Goal: Task Accomplishment & Management: Manage account settings

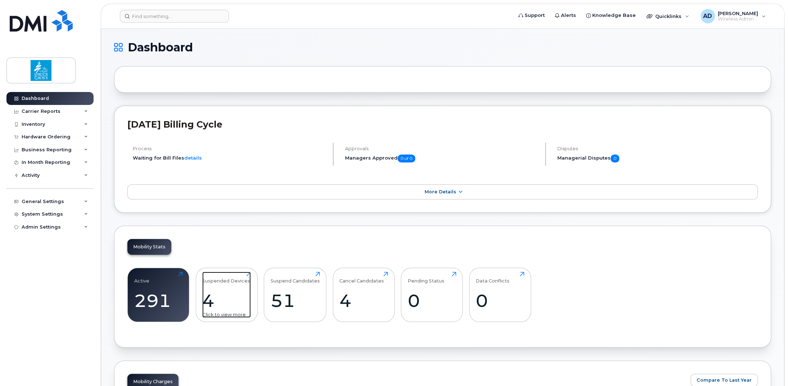
click at [221, 295] on div "4" at bounding box center [226, 300] width 49 height 21
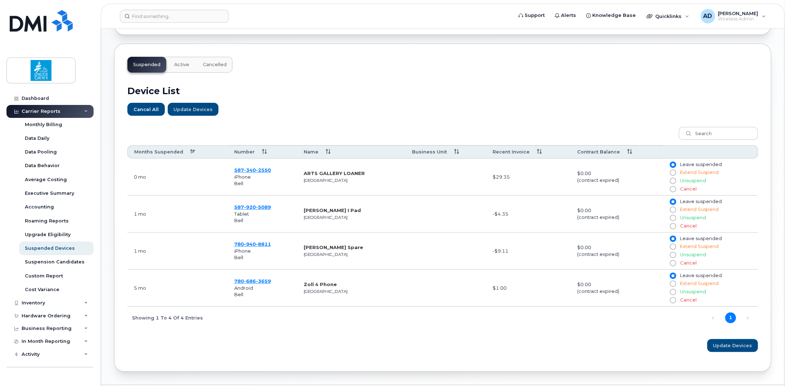
scroll to position [224, 0]
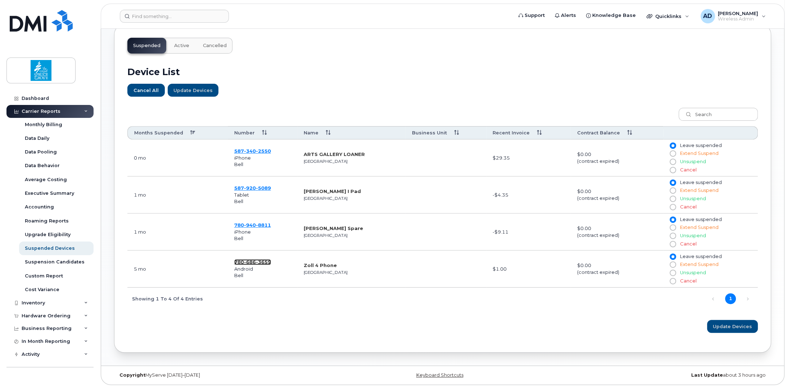
click at [254, 260] on span "686" at bounding box center [250, 262] width 12 height 6
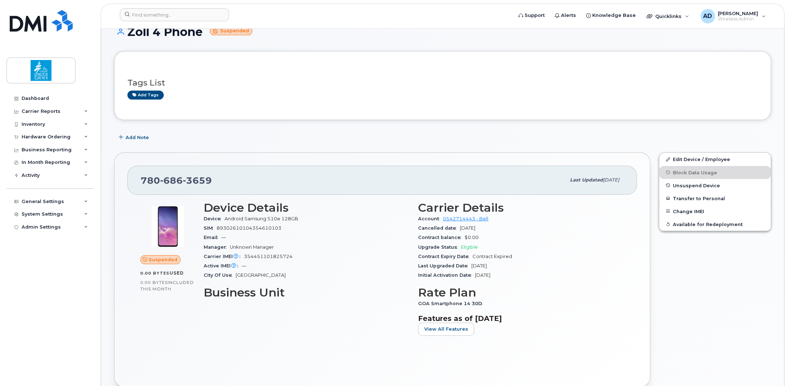
scroll to position [88, 0]
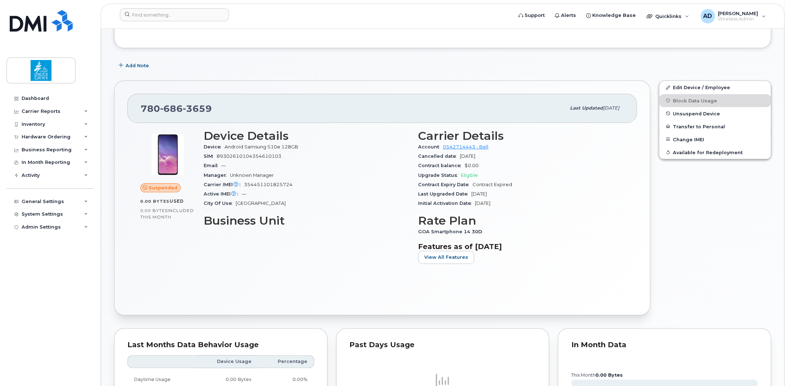
click at [348, 157] on div "SIM 89302610104354610103" at bounding box center [307, 156] width 206 height 9
click at [689, 113] on span "Unsuspend Device" at bounding box center [696, 113] width 47 height 5
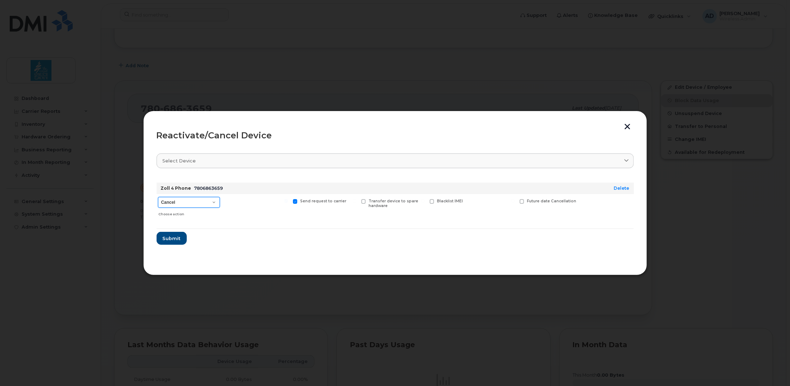
click at [190, 201] on select "Cancel Suspend - Extend Suspension Reactivate" at bounding box center [189, 202] width 62 height 11
click at [158, 197] on select "Cancel Suspend - Extend Suspension Reactivate" at bounding box center [189, 202] width 62 height 11
click at [190, 200] on select "Cancel Suspend - Extend Suspension Reactivate" at bounding box center [189, 202] width 62 height 11
select select "[object Object]"
click at [158, 197] on select "Cancel Suspend - Extend Suspension Reactivate" at bounding box center [189, 202] width 62 height 11
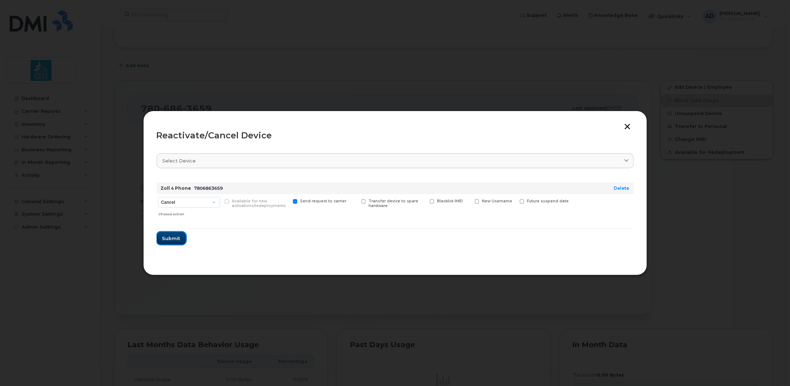
click at [178, 238] on span "Submit" at bounding box center [171, 238] width 18 height 7
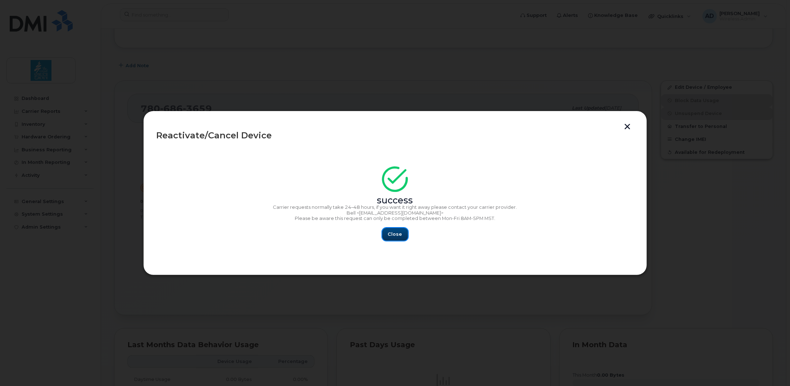
click at [400, 234] on span "Close" at bounding box center [395, 234] width 14 height 7
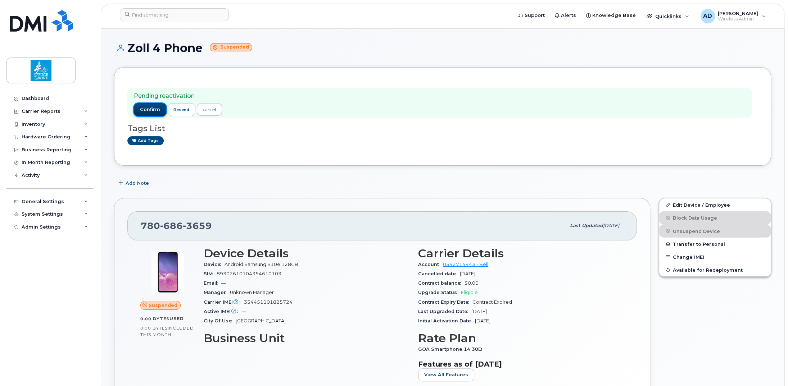
click at [148, 107] on span "confirm" at bounding box center [150, 110] width 20 height 6
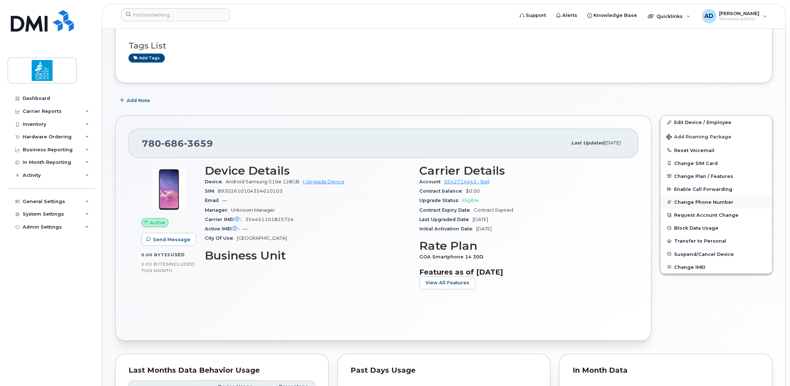
scroll to position [108, 0]
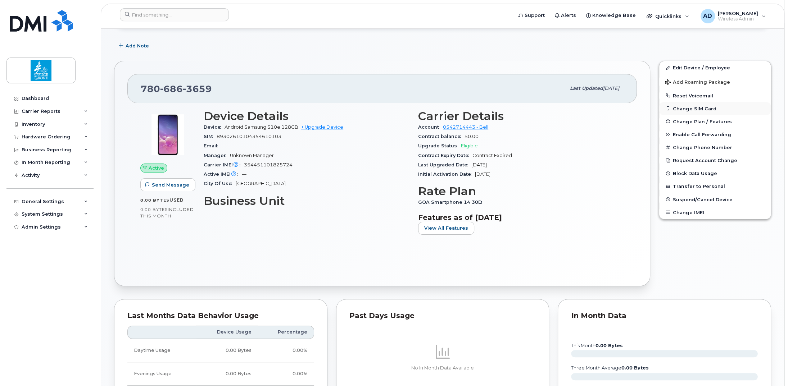
click at [693, 109] on button "Change SIM Card" at bounding box center [715, 108] width 112 height 13
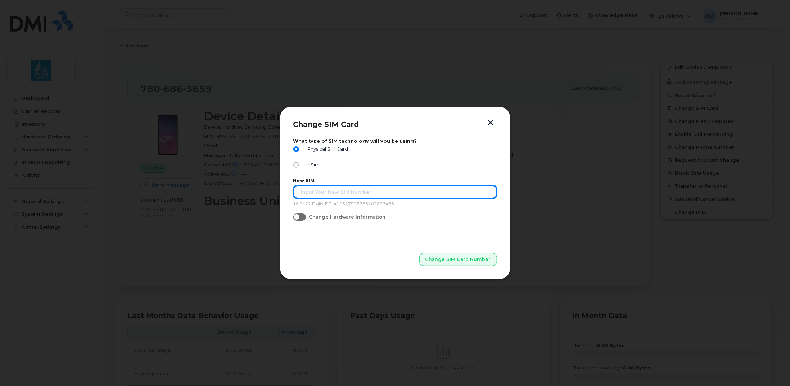
click at [332, 190] on input "text" at bounding box center [395, 192] width 204 height 13
paste input "89302610207419475212"
type input "89302610207419475212"
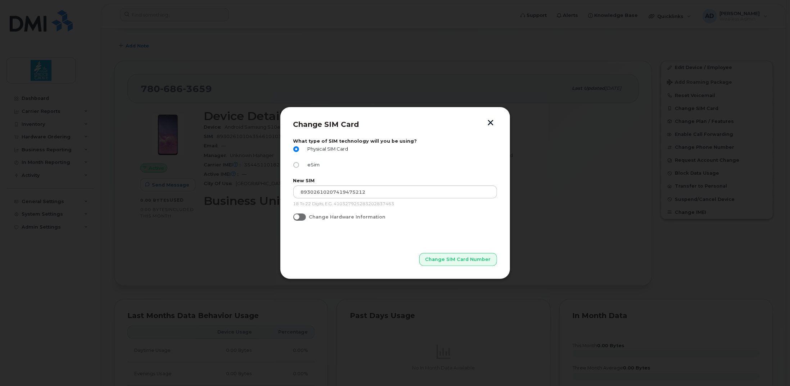
click at [357, 242] on p "Change SIM Card Number" at bounding box center [395, 248] width 204 height 36
click at [299, 219] on span at bounding box center [299, 217] width 13 height 7
click at [299, 219] on input "Change Hardware Information" at bounding box center [296, 217] width 6 height 6
checkbox input "true"
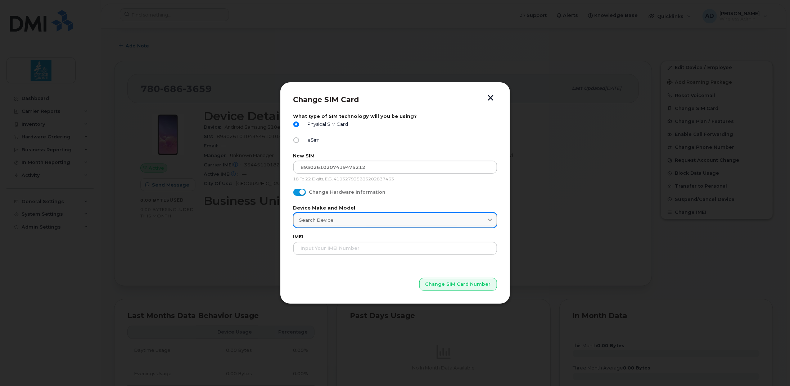
click at [338, 220] on div "Search Device" at bounding box center [394, 220] width 191 height 7
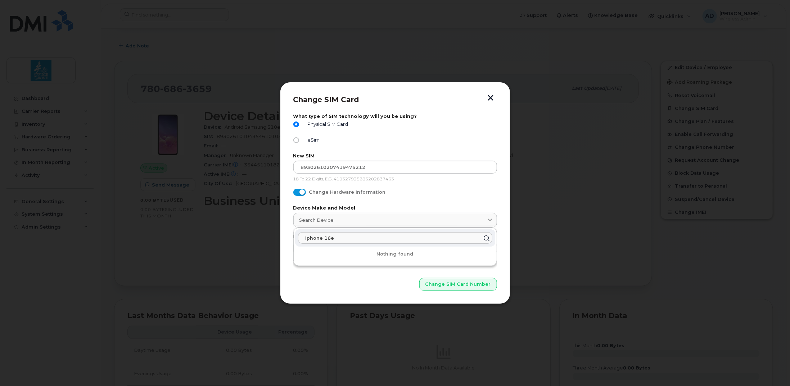
type input "iphone 16"
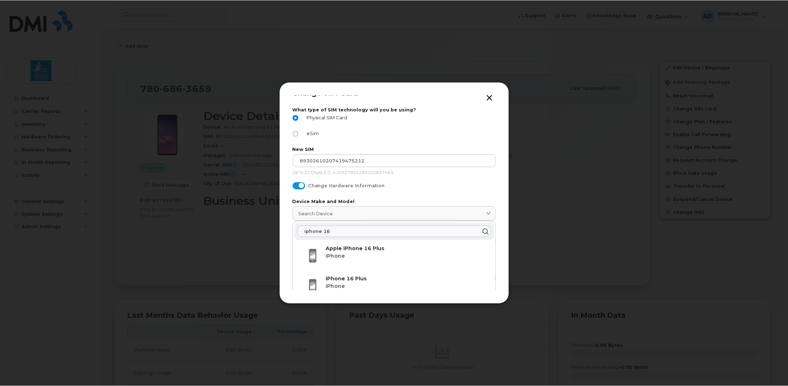
scroll to position [0, 0]
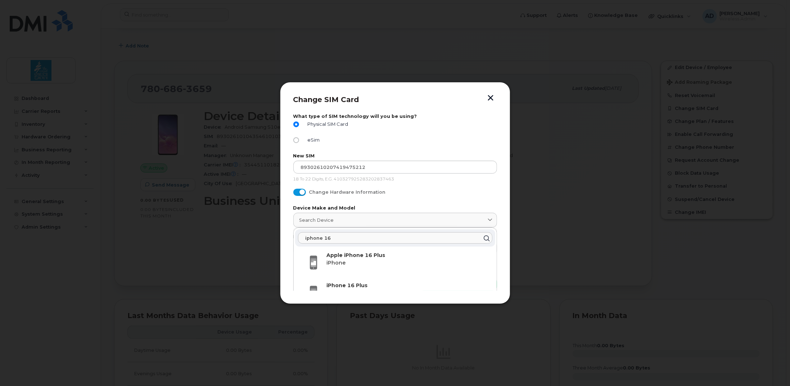
drag, startPoint x: 348, startPoint y: 235, endPoint x: 236, endPoint y: 236, distance: 111.9
click at [236, 236] on div "Change SIM Card What type of SIM technology will you be using? Physical SIM Car…" at bounding box center [395, 193] width 790 height 386
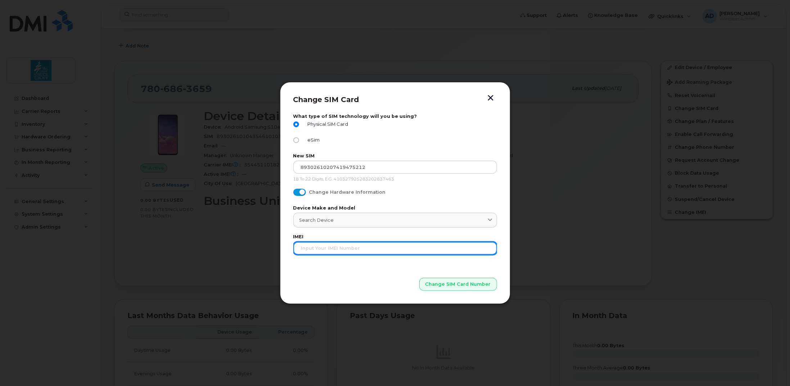
click at [314, 251] on input "text" at bounding box center [395, 248] width 204 height 13
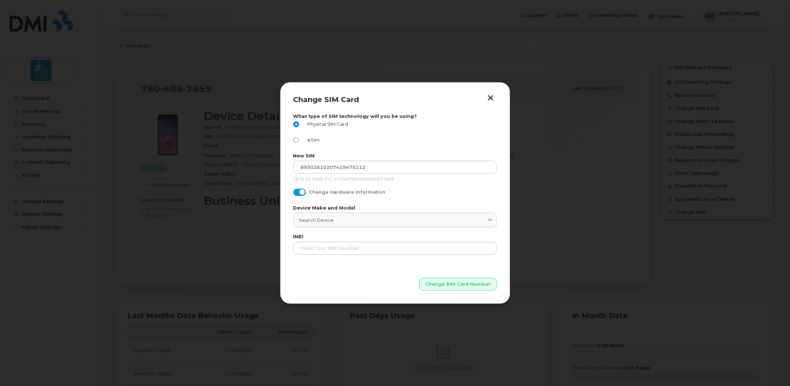
click at [295, 192] on input "Change Hardware Information" at bounding box center [296, 192] width 6 height 6
checkbox input "false"
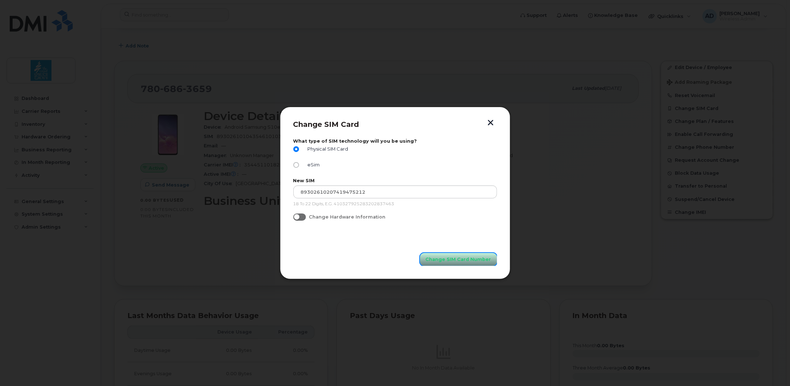
click at [463, 261] on span "Change SIM Card Number" at bounding box center [458, 259] width 65 height 7
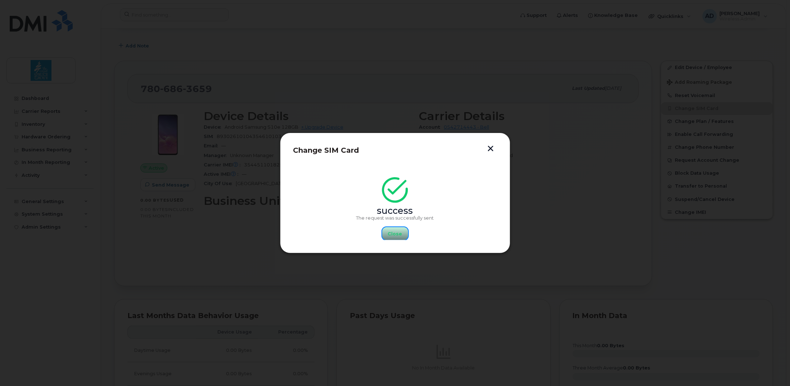
click at [397, 235] on span "Close" at bounding box center [395, 234] width 14 height 7
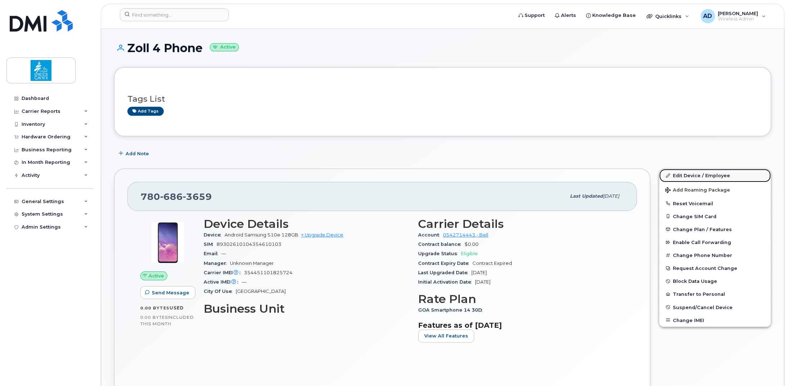
click at [695, 171] on link "Edit Device / Employee" at bounding box center [715, 175] width 112 height 13
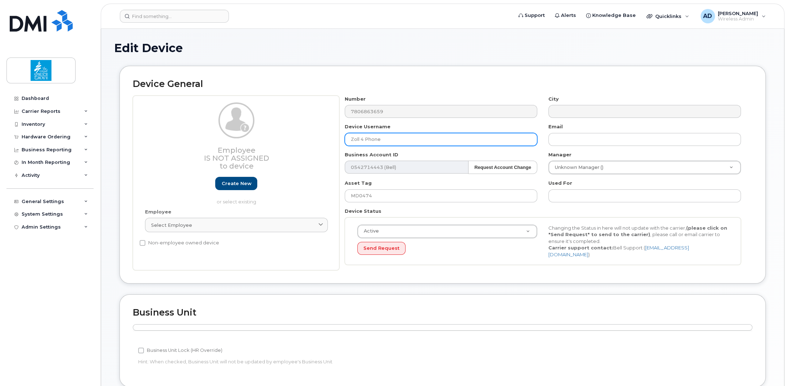
click at [388, 142] on input "Zoll 4 Phone" at bounding box center [441, 139] width 193 height 13
paste input "Ben MacPherson"
type input "Ben MacPherson"
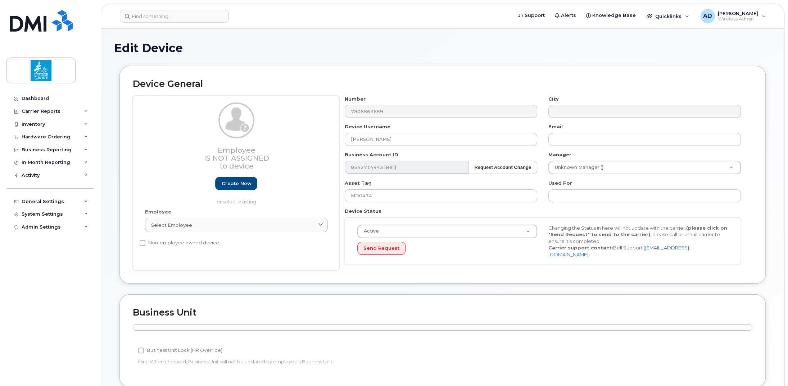
click at [461, 184] on div "Asset Tag MD0474" at bounding box center [441, 191] width 204 height 23
click at [392, 194] on input "MD0474" at bounding box center [441, 196] width 193 height 13
paste input "609"
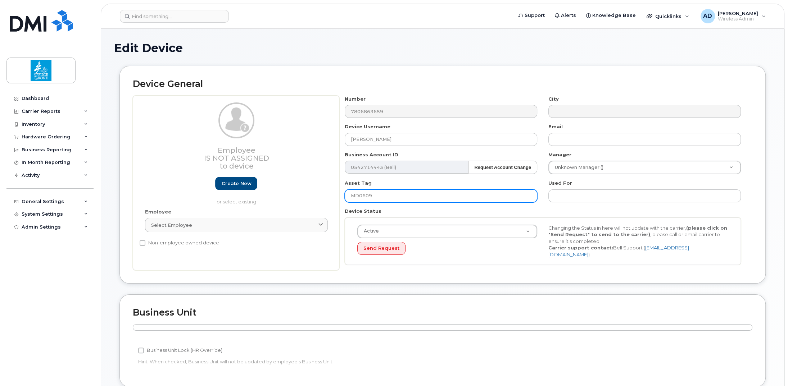
type input "MD0609"
click at [562, 334] on td at bounding box center [443, 335] width 620 height 9
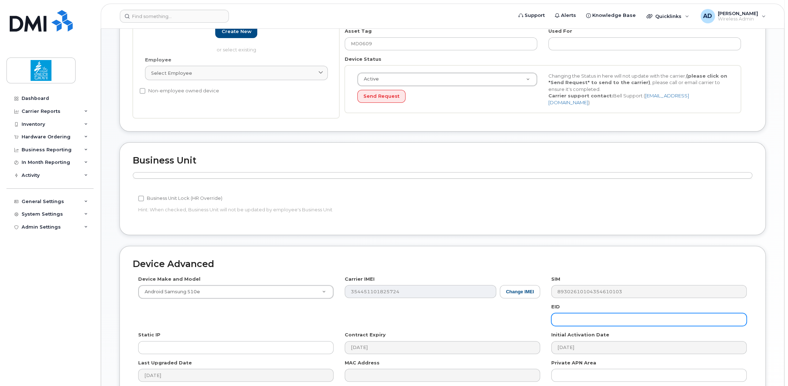
scroll to position [220, 0]
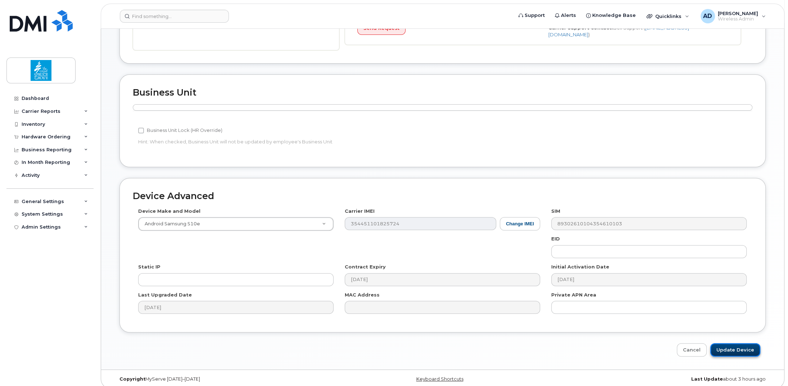
click at [743, 344] on input "Update Device" at bounding box center [735, 350] width 50 height 13
type input "Saving..."
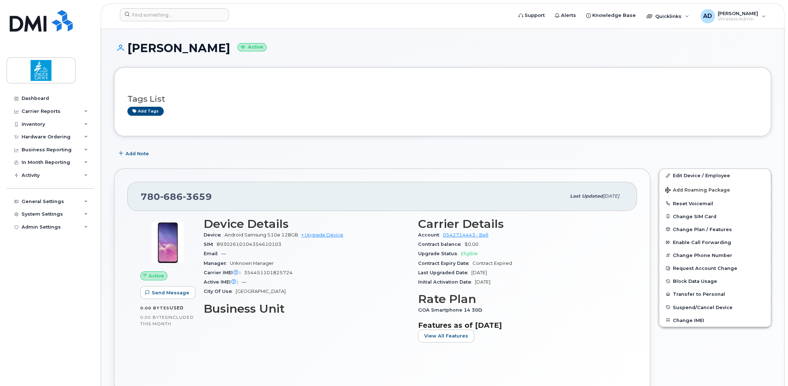
click at [366, 155] on div "Add Note" at bounding box center [442, 153] width 657 height 13
click at [380, 100] on h3 "Tags List" at bounding box center [442, 99] width 630 height 9
click at [366, 102] on h3 "Tags List" at bounding box center [442, 99] width 630 height 9
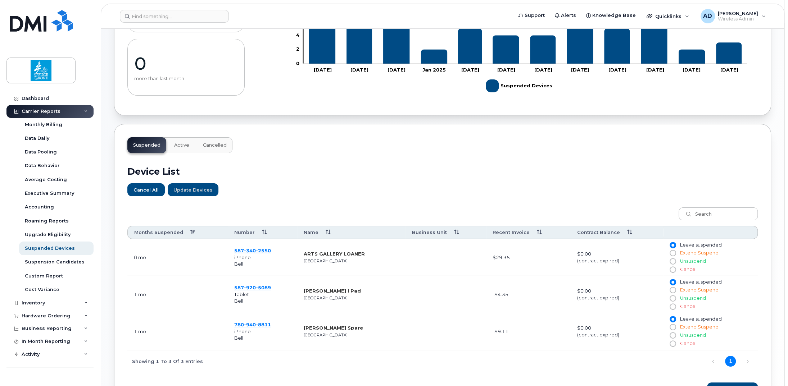
scroll to position [187, 0]
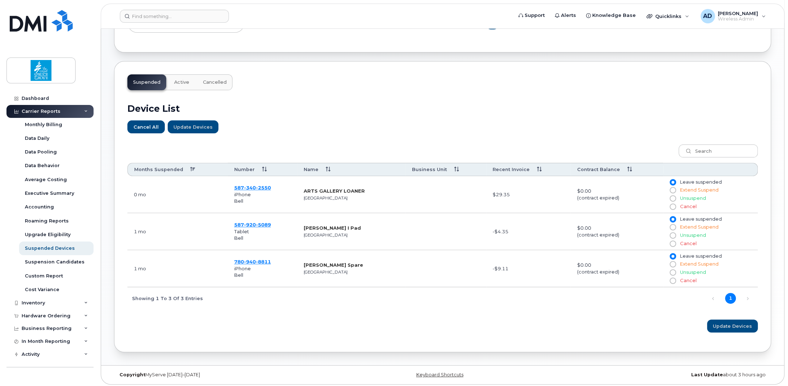
click at [175, 81] on span "Active" at bounding box center [181, 83] width 15 height 6
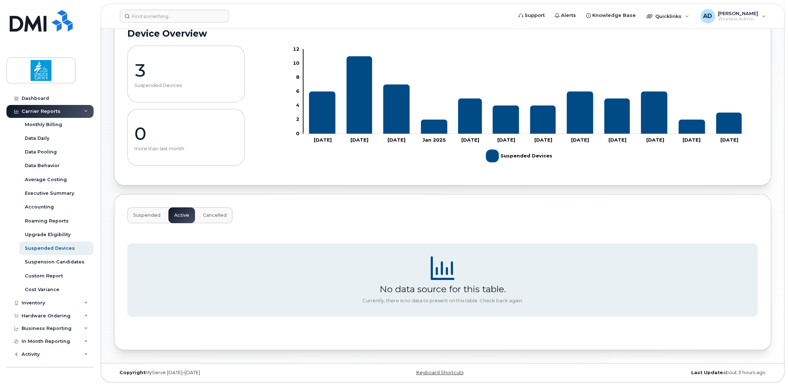
scroll to position [52, 0]
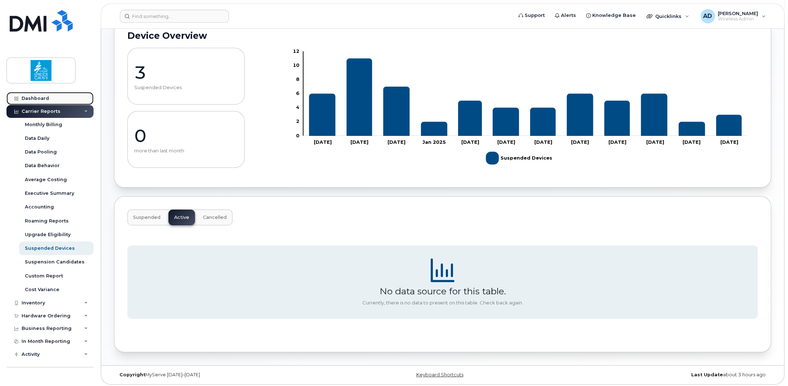
click at [35, 101] on link "Dashboard" at bounding box center [49, 98] width 87 height 13
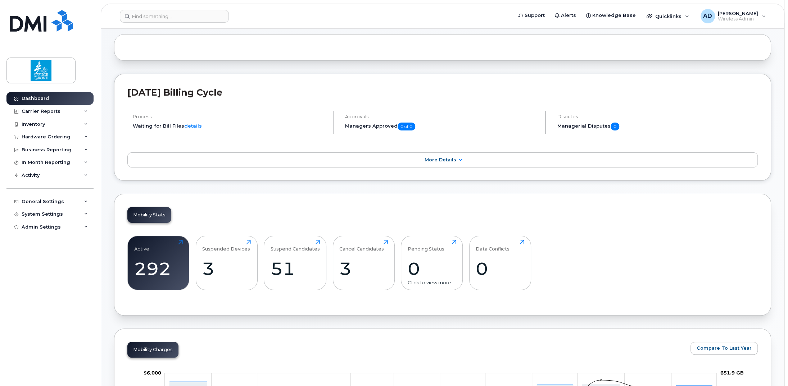
scroll to position [108, 0]
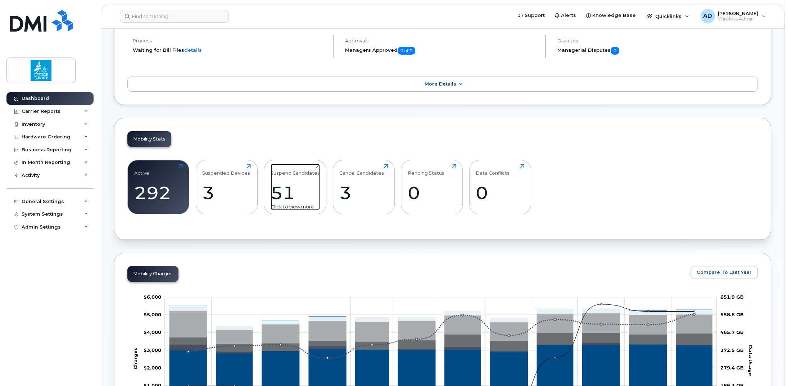
click at [294, 188] on div "51" at bounding box center [295, 192] width 49 height 21
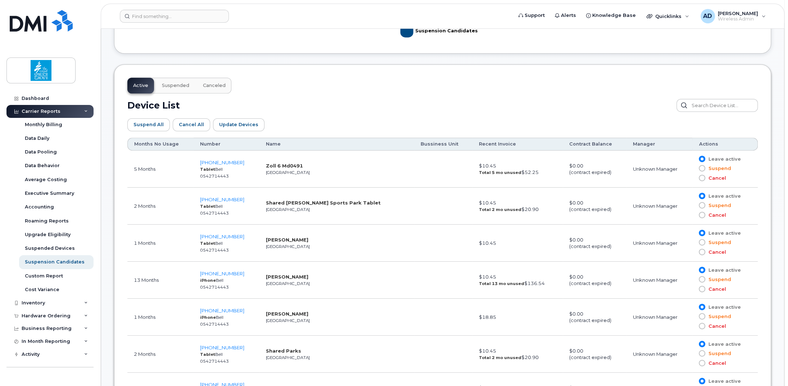
scroll to position [360, 0]
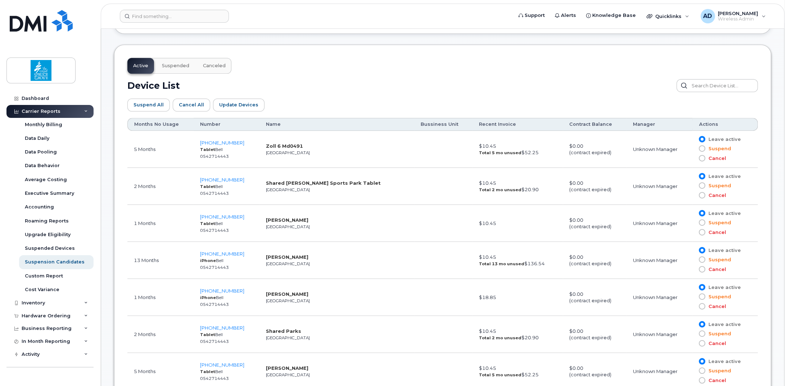
click at [154, 125] on th "Months No Usage" at bounding box center [160, 124] width 66 height 13
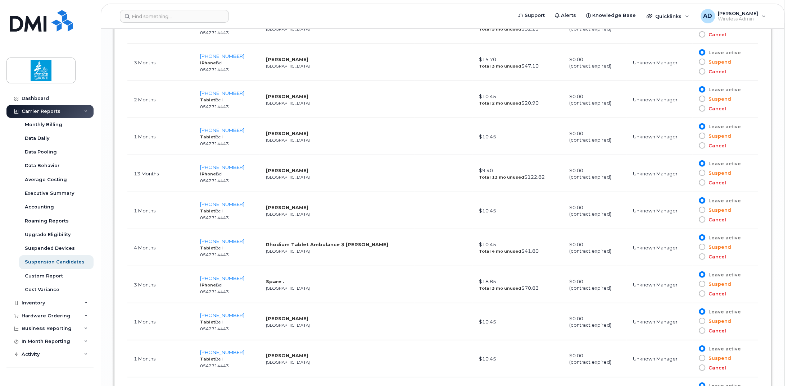
scroll to position [1799, 0]
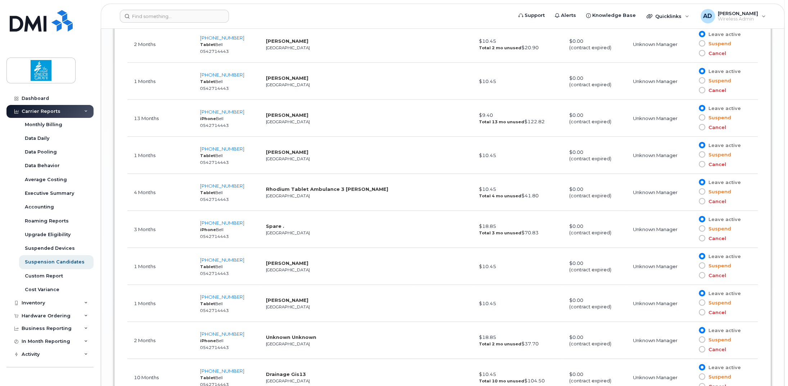
click at [385, 115] on td "Katie Porcina Edmonton" at bounding box center [336, 118] width 155 height 37
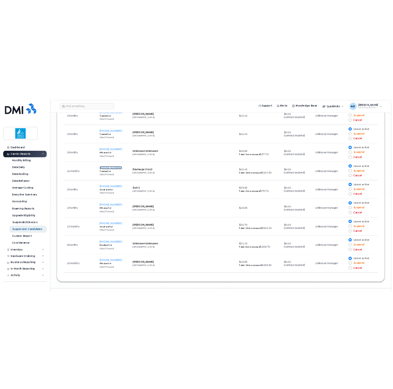
scroll to position [2039, 0]
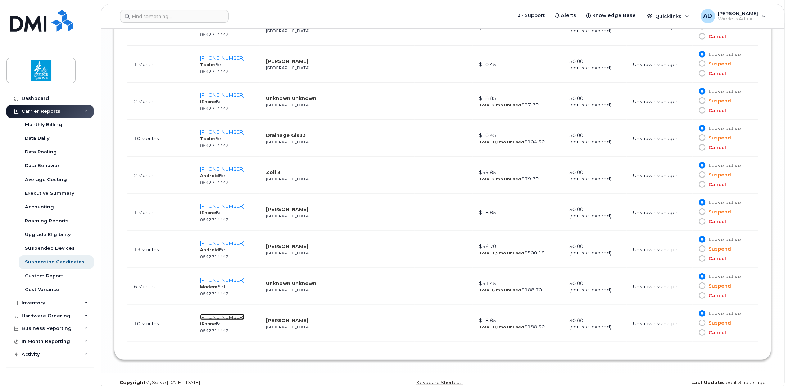
click at [219, 315] on span "780-919-1554" at bounding box center [222, 318] width 44 height 6
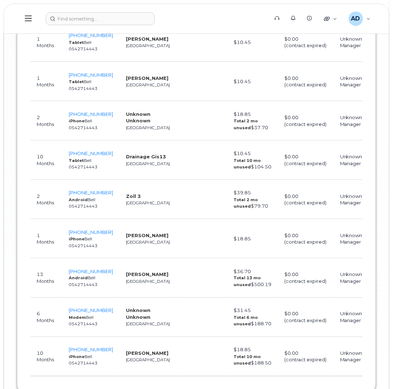
scroll to position [2168, 0]
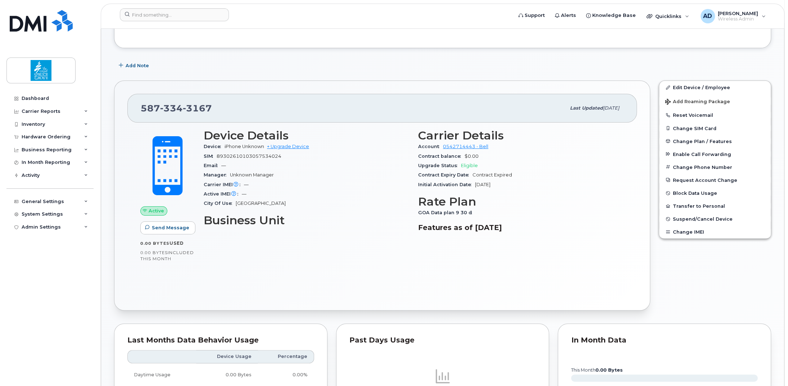
scroll to position [108, 0]
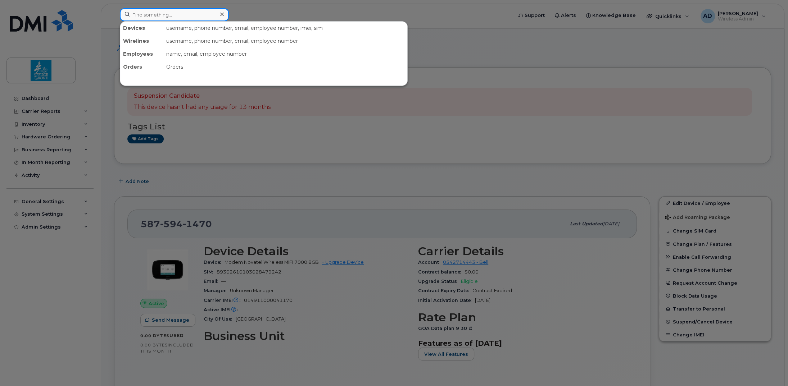
click at [156, 17] on input at bounding box center [174, 14] width 109 height 13
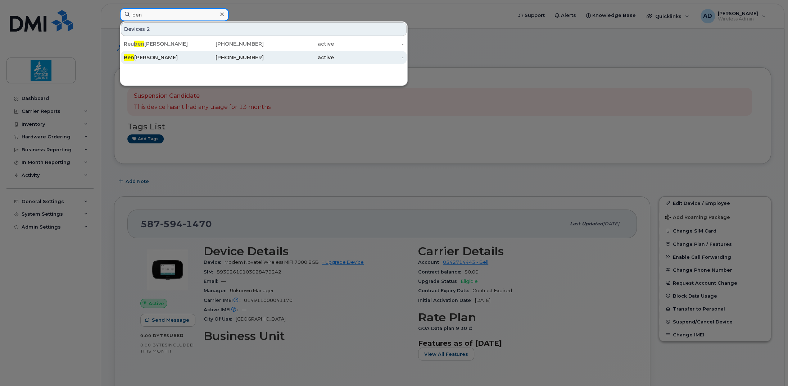
type input "ben"
click at [160, 54] on div "Ben MacPherson" at bounding box center [159, 57] width 70 height 7
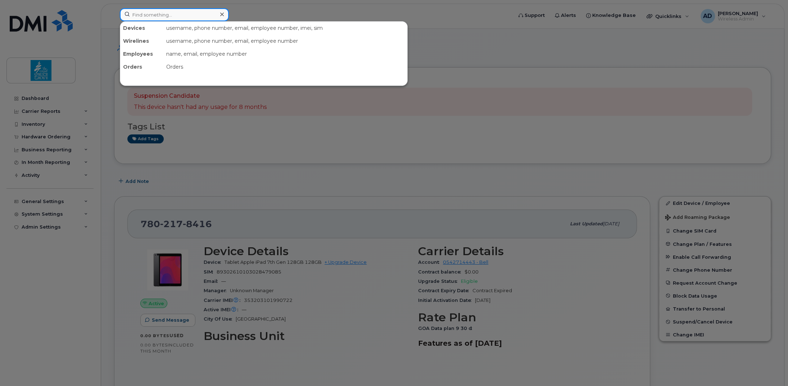
click at [167, 12] on input at bounding box center [174, 14] width 109 height 13
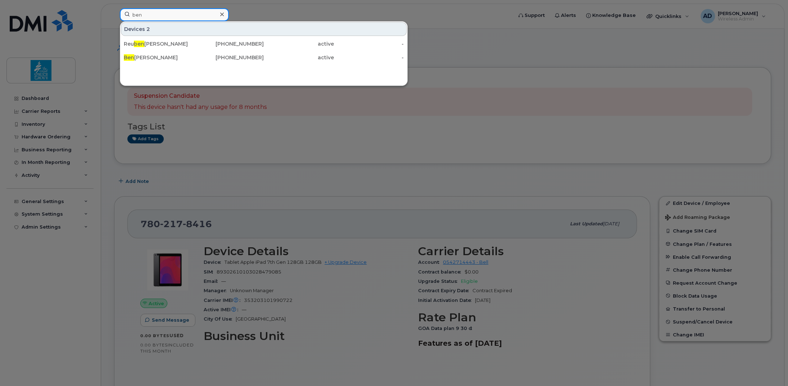
type input "ben"
click at [299, 128] on div at bounding box center [394, 193] width 788 height 386
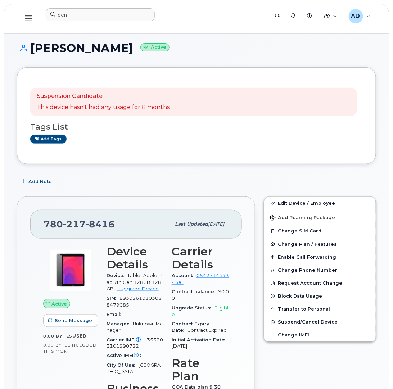
click at [248, 123] on h3 "Tags List" at bounding box center [196, 126] width 333 height 9
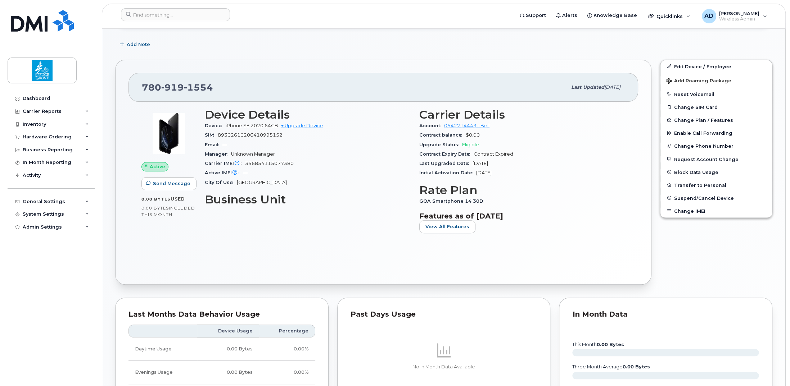
scroll to position [144, 0]
click at [700, 197] on span "Suspend/Cancel Device" at bounding box center [703, 197] width 60 height 5
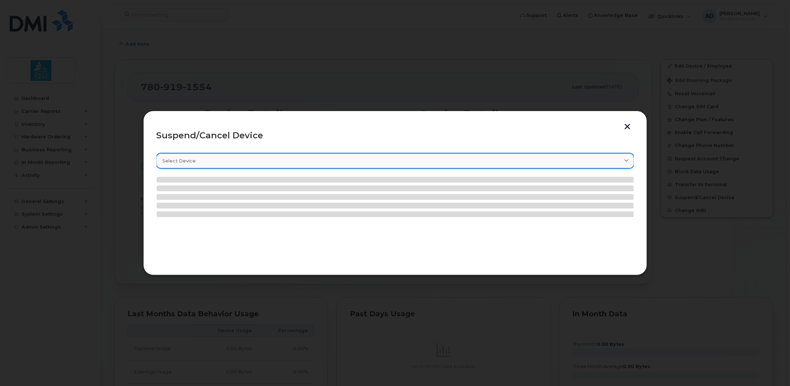
click at [219, 161] on div "Select device" at bounding box center [395, 161] width 465 height 7
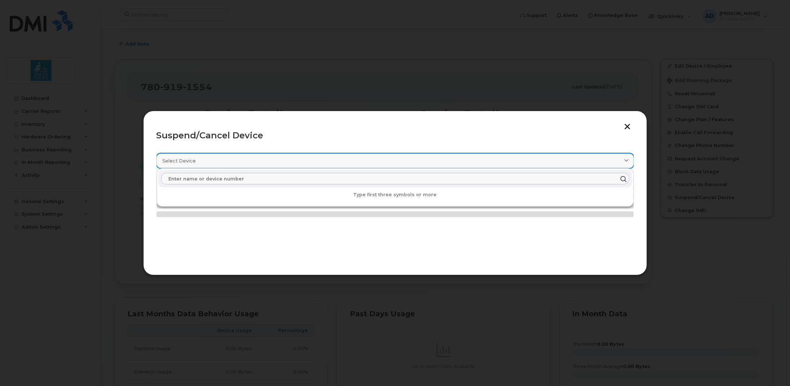
click at [219, 161] on div "Select device" at bounding box center [395, 161] width 465 height 7
click at [242, 125] on header "Suspend/Cancel Device" at bounding box center [395, 135] width 477 height 23
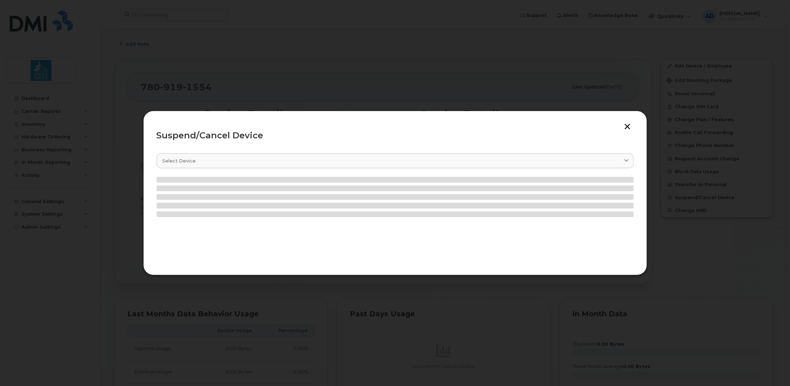
click at [628, 125] on button "button" at bounding box center [627, 128] width 11 height 8
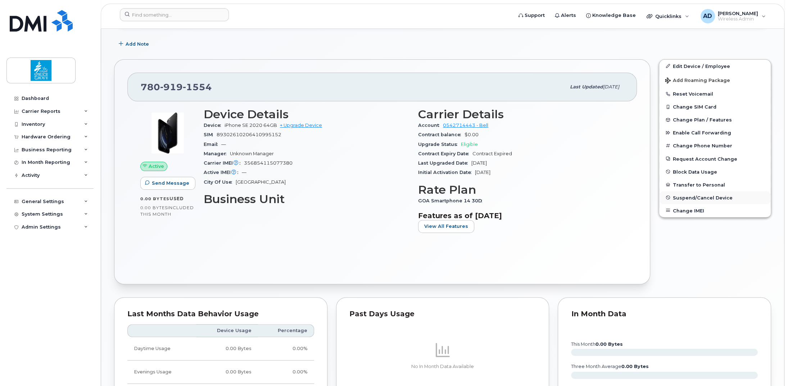
click at [699, 198] on span "Suspend/Cancel Device" at bounding box center [703, 197] width 60 height 5
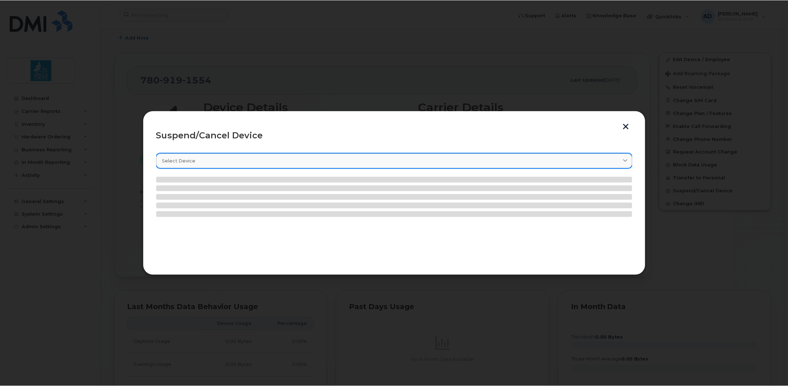
scroll to position [137, 0]
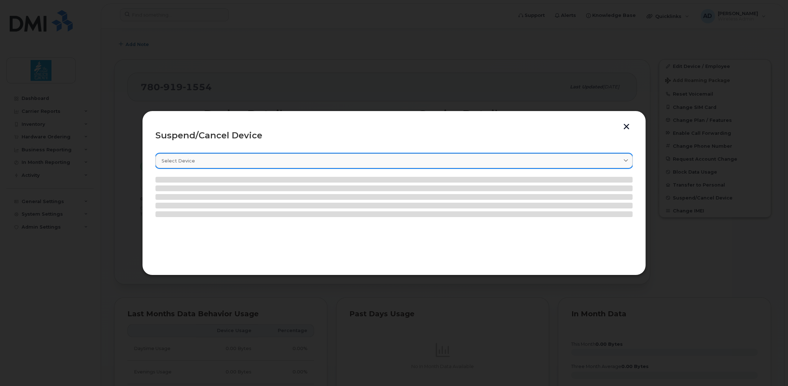
click at [322, 163] on div "Select device" at bounding box center [394, 161] width 465 height 7
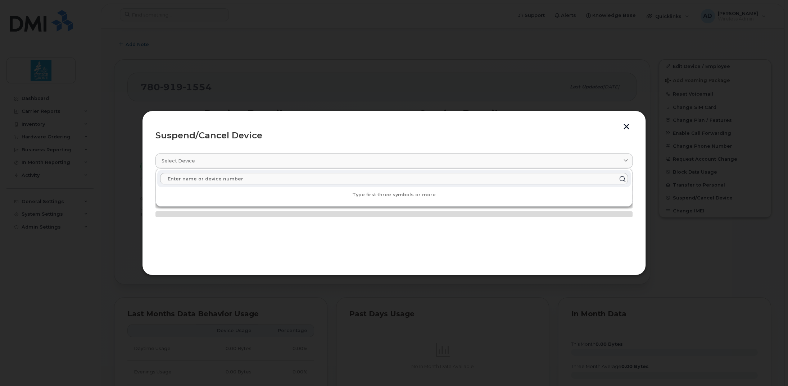
click at [330, 126] on header "Suspend/Cancel Device" at bounding box center [393, 135] width 477 height 23
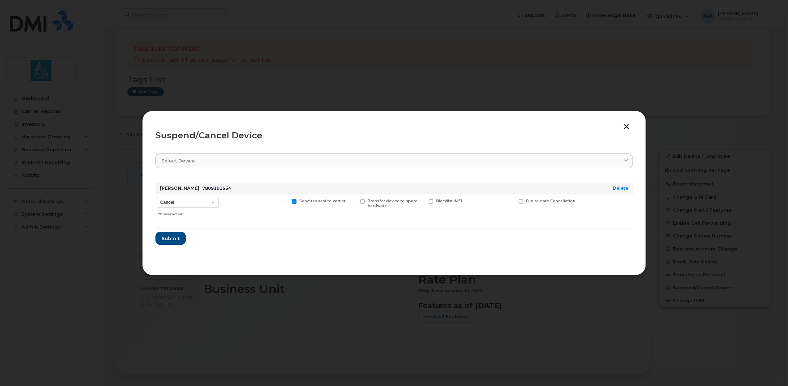
scroll to position [29, 0]
click at [194, 204] on select "Cancel Suspend - Extend Suspension Suspend - Reduced Rate Suspend - Full Rate S…" at bounding box center [188, 202] width 62 height 11
select select "[object Object]"
click at [157, 197] on select "Cancel Suspend - Extend Suspension Suspend - Reduced Rate Suspend - Full Rate S…" at bounding box center [188, 202] width 62 height 11
click at [171, 238] on span "Submit" at bounding box center [170, 238] width 18 height 7
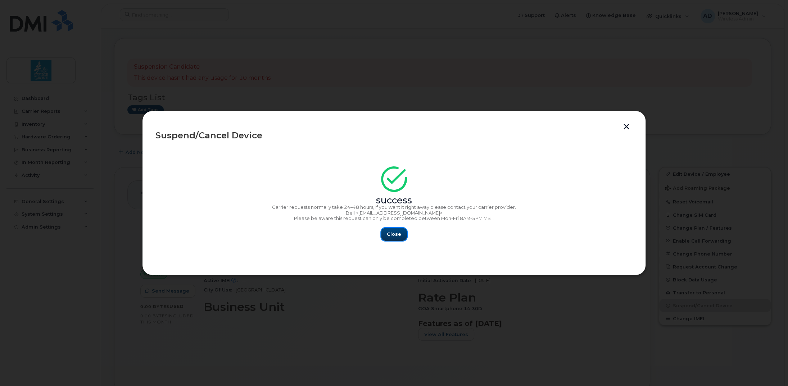
click at [392, 235] on span "Close" at bounding box center [394, 234] width 14 height 7
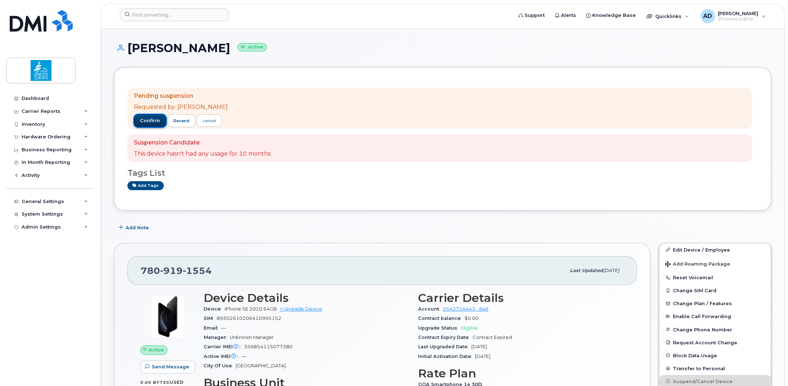
click at [148, 118] on span "confirm" at bounding box center [150, 121] width 20 height 6
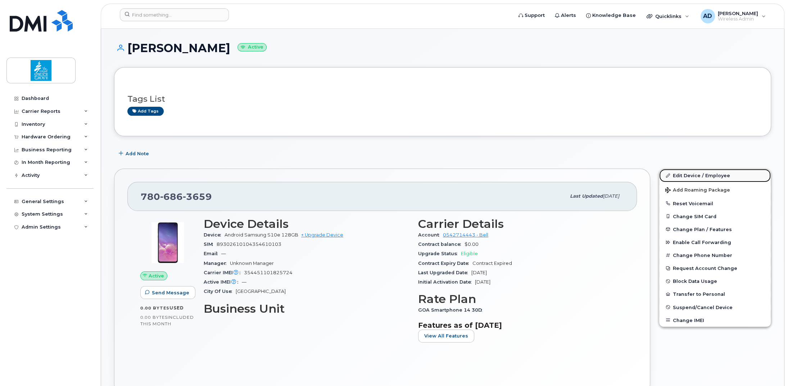
click at [703, 175] on link "Edit Device / Employee" at bounding box center [715, 175] width 112 height 13
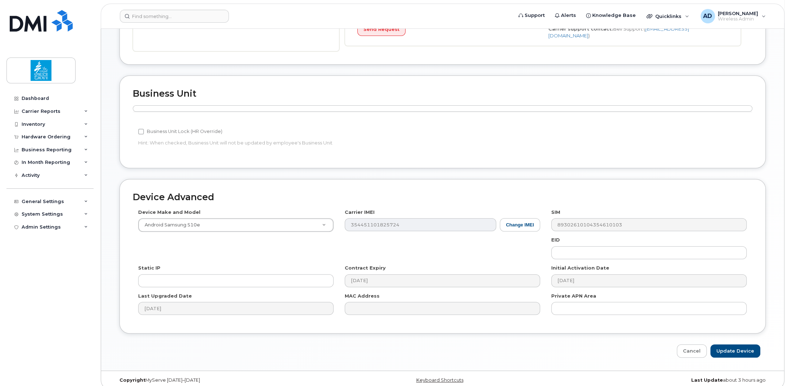
scroll to position [220, 0]
click at [513, 217] on button "Change IMEI" at bounding box center [520, 223] width 40 height 13
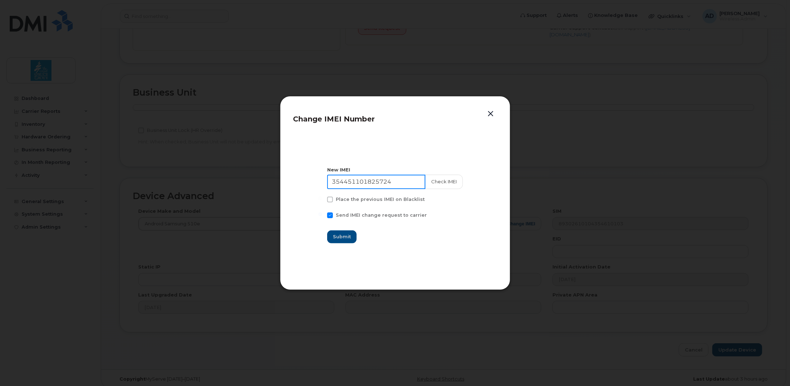
drag, startPoint x: 337, startPoint y: 185, endPoint x: 270, endPoint y: 184, distance: 67.7
click at [285, 184] on div "Change IMEI Number New IMEI 354451101825724 Check IMEI Place the previous IMEI …" at bounding box center [395, 193] width 230 height 194
paste input "752839243967"
type input "357528392439674"
click at [443, 180] on button "Check IMEI" at bounding box center [444, 182] width 38 height 14
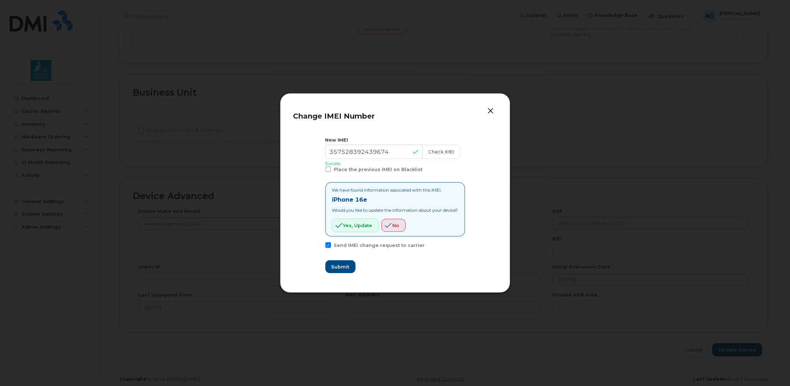
click at [351, 228] on span "Yes, update" at bounding box center [357, 225] width 29 height 7
click at [338, 267] on span "Submit" at bounding box center [340, 267] width 18 height 7
type input "357528392439674"
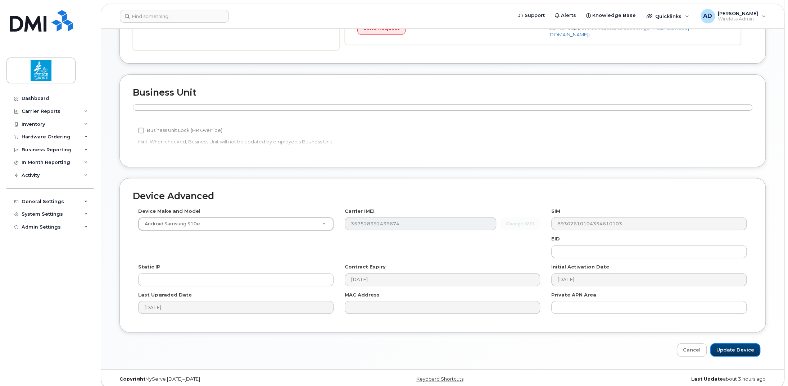
drag, startPoint x: 732, startPoint y: 346, endPoint x: 614, endPoint y: 226, distance: 169.2
click at [732, 346] on input "Update Device" at bounding box center [735, 350] width 50 height 13
type input "Saving..."
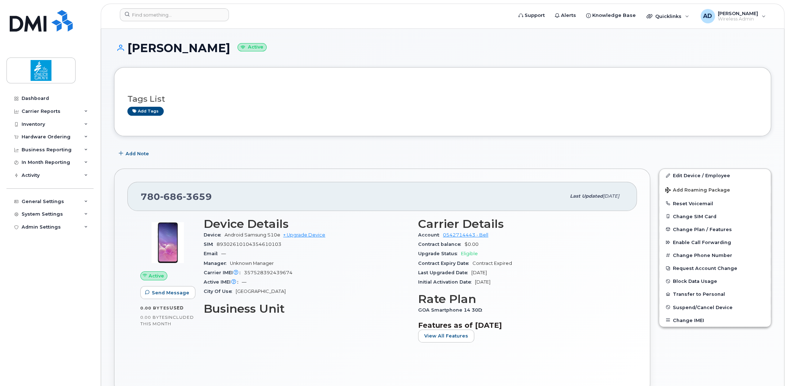
click at [266, 103] on h3 "Tags List" at bounding box center [442, 99] width 630 height 9
click at [495, 98] on h3 "Tags List" at bounding box center [442, 99] width 630 height 9
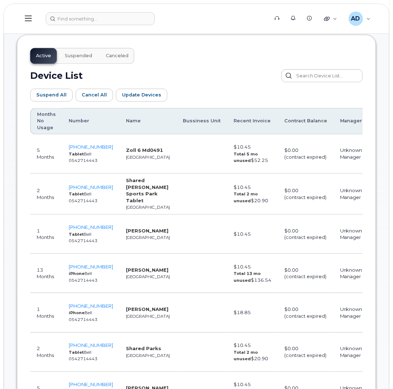
scroll to position [360, 0]
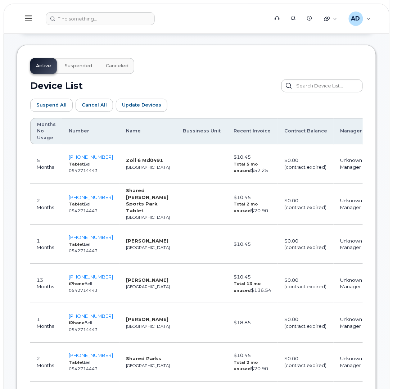
click at [74, 63] on span "Suspended" at bounding box center [78, 66] width 27 height 6
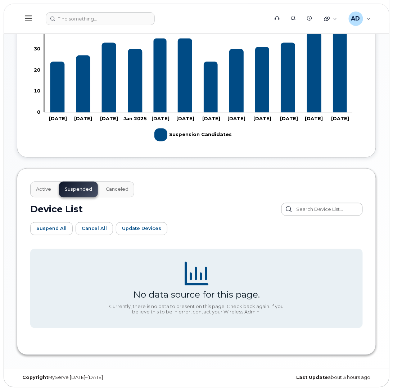
click at [116, 187] on span "Canceled" at bounding box center [117, 190] width 23 height 6
click at [42, 189] on span "Active" at bounding box center [43, 190] width 15 height 6
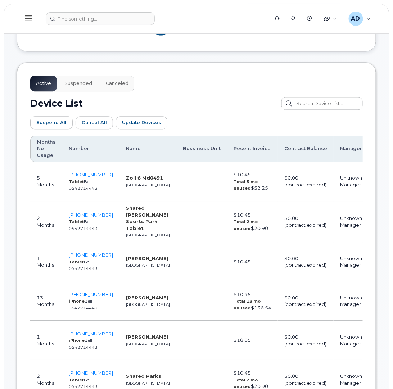
scroll to position [416, 0]
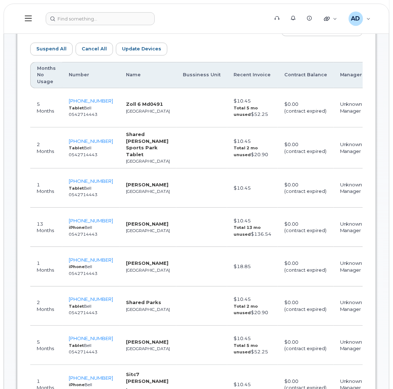
click at [44, 70] on th "Months No Usage" at bounding box center [46, 75] width 32 height 26
drag, startPoint x: 44, startPoint y: 70, endPoint x: 45, endPoint y: 85, distance: 14.8
click at [44, 70] on th "Months No Usage" at bounding box center [46, 75] width 32 height 26
click at [45, 85] on th "Months No Usage" at bounding box center [46, 75] width 32 height 26
click at [44, 80] on th "Months No Usage" at bounding box center [46, 75] width 32 height 26
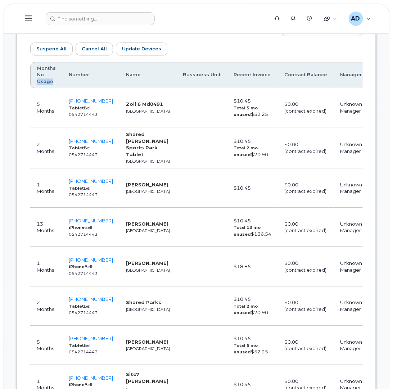
click at [44, 80] on th "Months No Usage" at bounding box center [46, 75] width 32 height 26
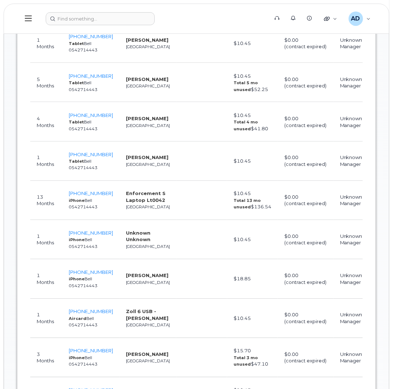
scroll to position [900, 0]
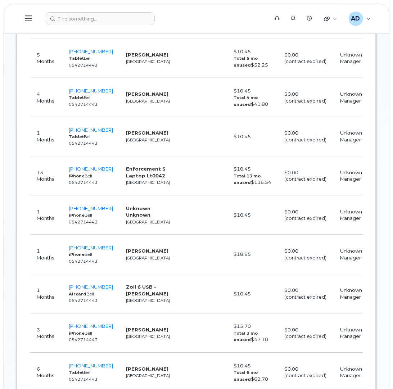
click at [334, 279] on td "Unknown Manager" at bounding box center [351, 294] width 35 height 39
